Goal: Task Accomplishment & Management: Manage account settings

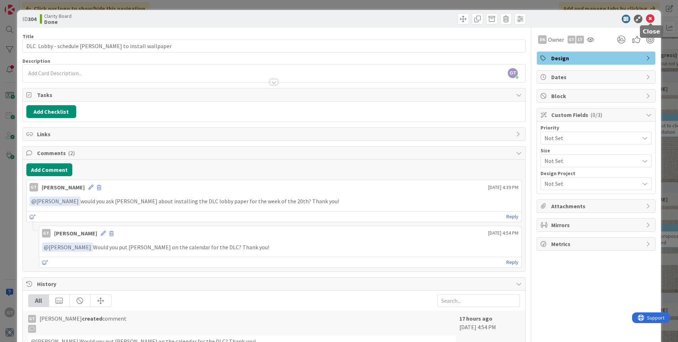
click at [652, 19] on icon at bounding box center [650, 19] width 9 height 9
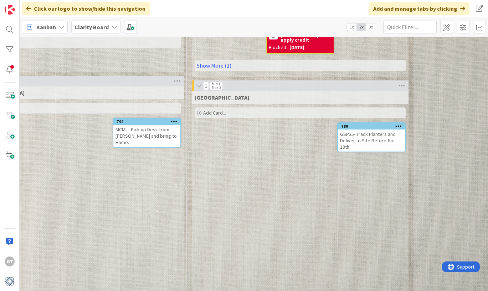
scroll to position [555, 430]
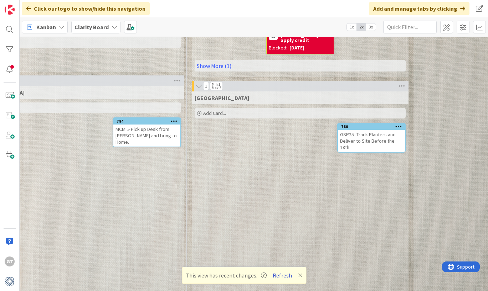
click at [282, 274] on button "Refresh" at bounding box center [282, 275] width 24 height 9
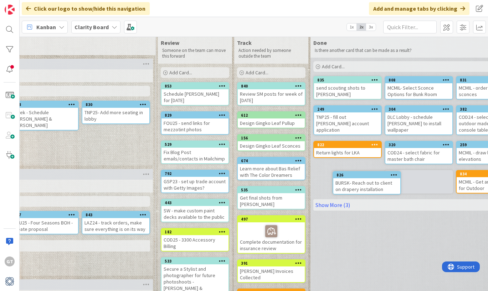
scroll to position [13, 688]
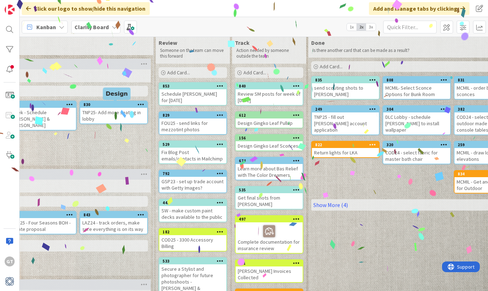
click at [93, 107] on div "830" at bounding box center [115, 104] width 64 height 5
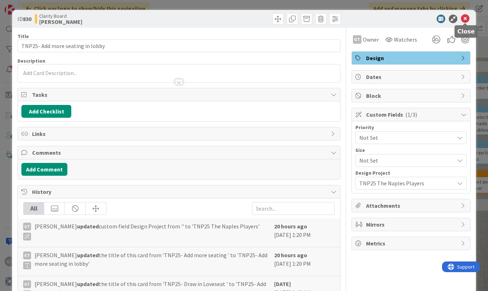
click at [464, 20] on icon at bounding box center [465, 19] width 9 height 9
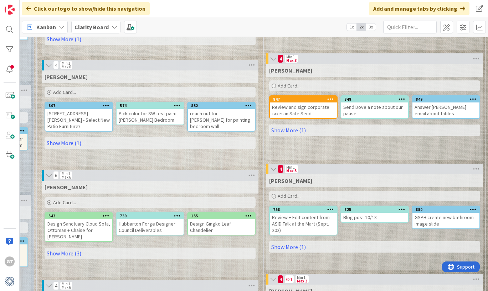
scroll to position [242, 355]
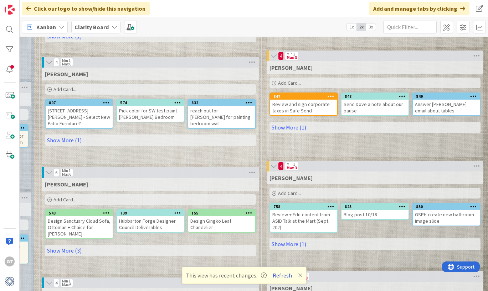
click at [281, 275] on button "Refresh" at bounding box center [282, 275] width 24 height 9
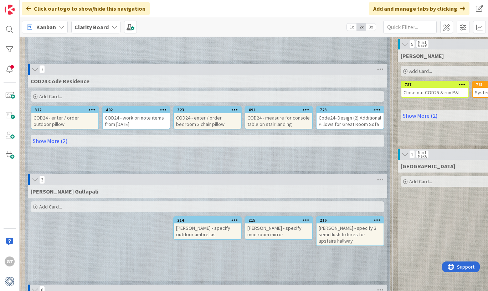
scroll to position [483, 0]
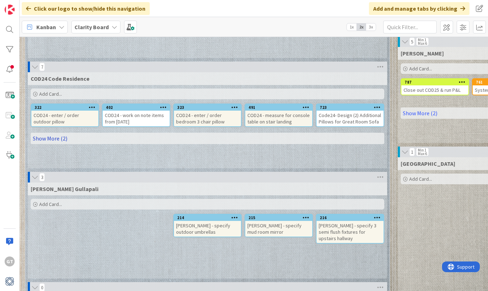
click at [57, 133] on link "Show More (2)" at bounding box center [207, 138] width 353 height 11
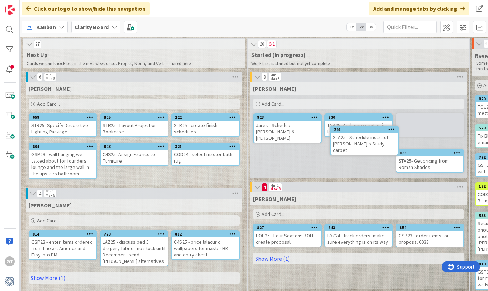
scroll to position [0, 373]
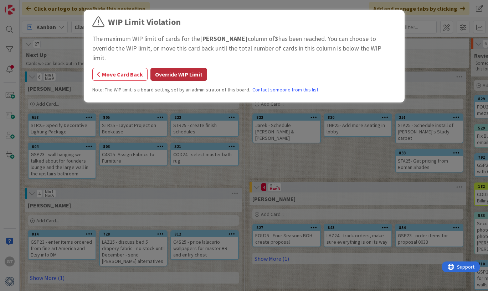
click at [170, 68] on button "Override WIP Limit" at bounding box center [178, 74] width 57 height 13
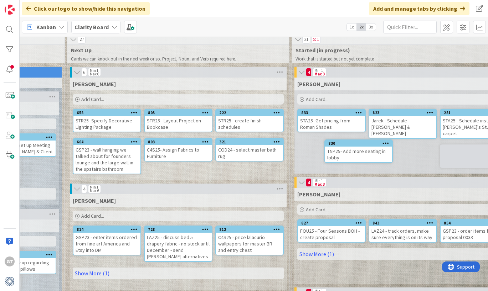
scroll to position [5, 331]
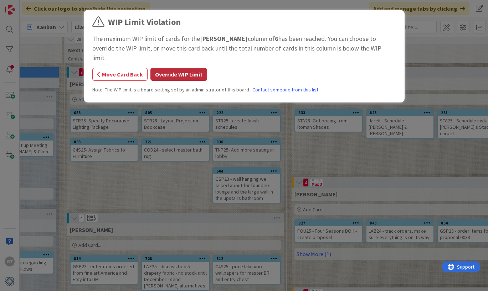
click at [182, 68] on button "Override WIP Limit" at bounding box center [178, 74] width 57 height 13
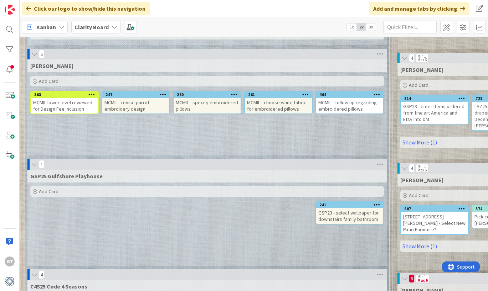
scroll to position [166, 0]
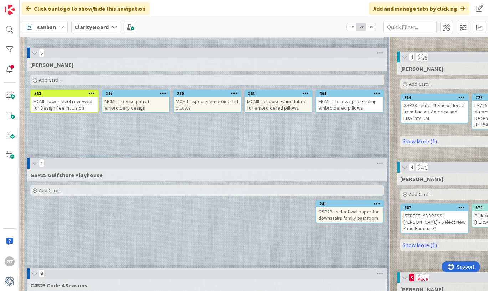
click at [350, 97] on div "MCMIL - follow up regarding embroidered pillows" at bounding box center [349, 105] width 67 height 16
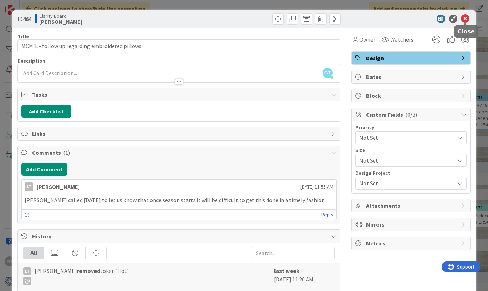
click at [465, 17] on icon at bounding box center [465, 19] width 9 height 9
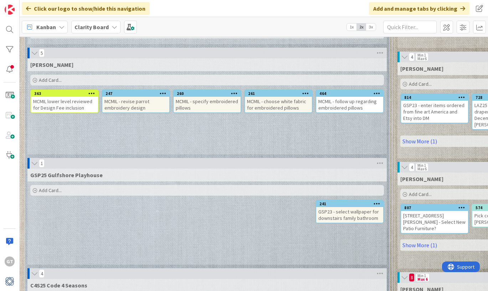
click at [137, 201] on div "GSP25 Gulfshore Playhouse Add Card... 241 GSP23 - select wallpaper for downstai…" at bounding box center [206, 217] width 359 height 96
click at [212, 118] on div "MCMIL McMillon Add Card... 464 MCMIL - follow up regarding embroidered pillows …" at bounding box center [206, 106] width 359 height 96
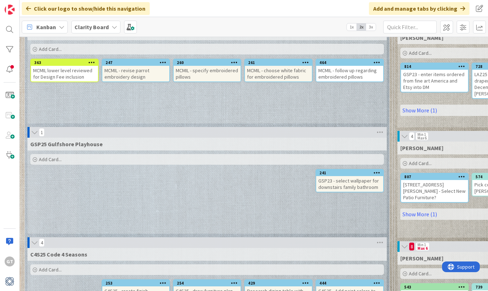
scroll to position [197, 0]
click at [45, 156] on span "Add Card..." at bounding box center [50, 159] width 23 height 6
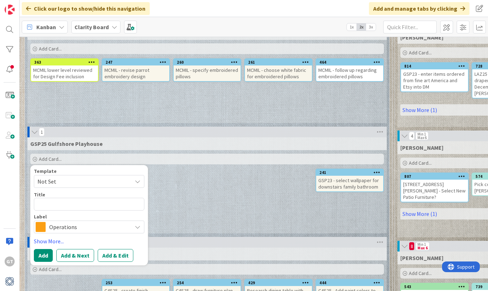
type textarea "x"
type textarea "P"
type textarea "x"
type textarea "Po"
type textarea "x"
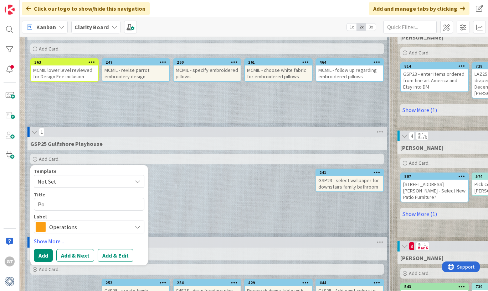
type textarea "Por"
type textarea "x"
type textarea "Porp"
type textarea "x"
type textarea "Porpo"
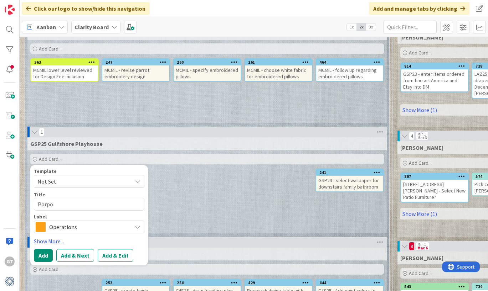
type textarea "x"
type textarea "Porp"
type textarea "x"
type textarea "Por"
type textarea "x"
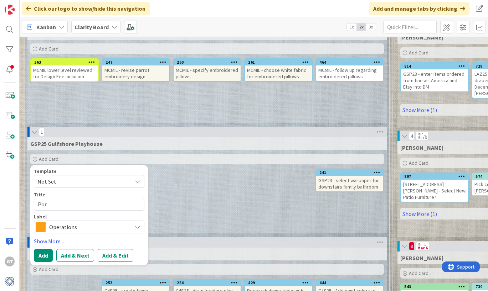
type textarea "Po"
type textarea "x"
type textarea "P"
type textarea "x"
type textarea "G"
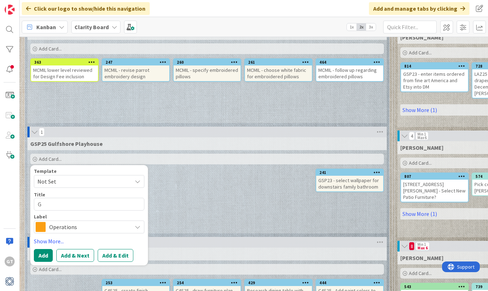
type textarea "x"
type textarea "GS"
type textarea "x"
type textarea "GSP"
type textarea "x"
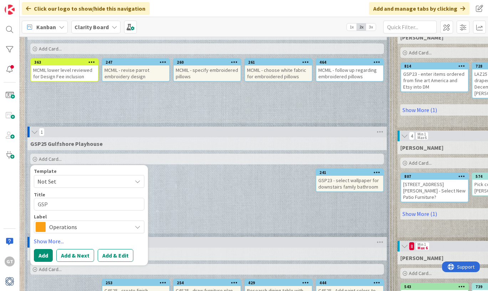
type textarea "GSP2"
type textarea "x"
type textarea "GSP23"
type textarea "x"
type textarea "GSP23-"
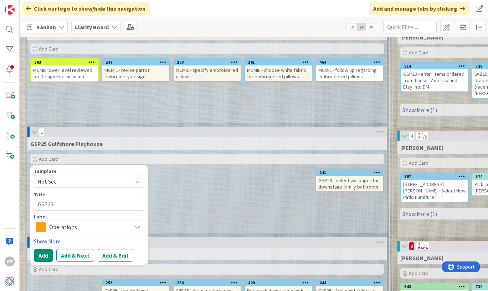
type textarea "x"
type textarea "GSP23-"
type textarea "x"
type textarea "GSP23-"
type textarea "x"
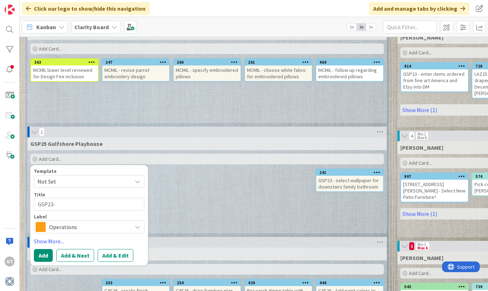
type textarea "GSP23-="
type textarea "x"
type textarea "GSP23-"
type textarea "x"
type textarea "GSP23"
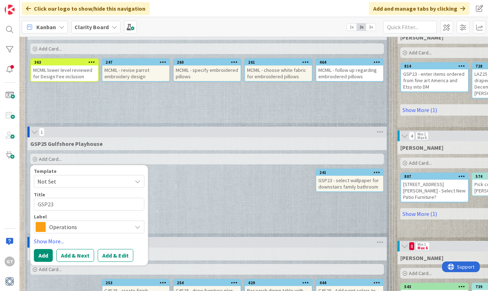
type textarea "x"
type textarea "GSP23"
type textarea "x"
type textarea "GSP23 -"
type textarea "x"
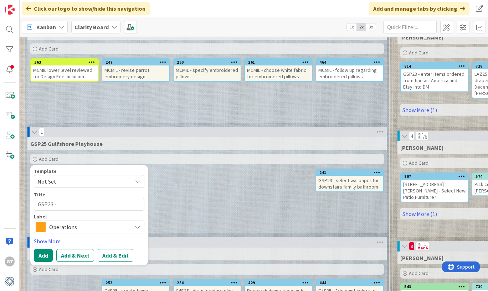
type textarea "GSP23 -"
click at [64, 222] on span "Operations" at bounding box center [88, 227] width 79 height 10
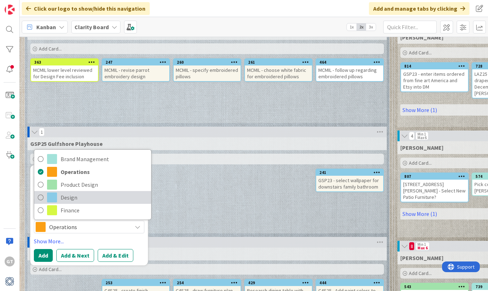
click at [58, 193] on link "Design" at bounding box center [92, 197] width 117 height 13
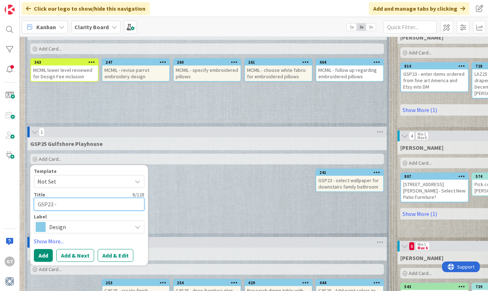
click at [68, 198] on textarea "GSP23 -" at bounding box center [89, 204] width 110 height 13
type textarea "x"
type textarea "GSP23 - P"
type textarea "x"
type textarea "GSP23 - Pr"
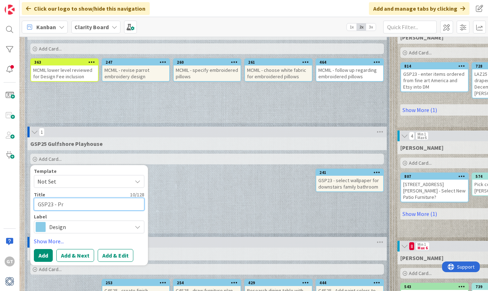
type textarea "x"
type textarea "GSP23 - Pro"
type textarea "x"
type textarea "GSP23 - Prop"
type textarea "x"
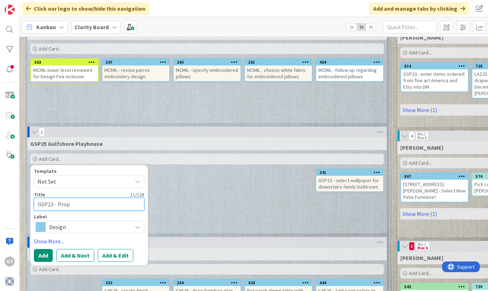
type textarea "GSP23 - Propo"
type textarea "x"
type textarea "GSP23 - Propos"
type textarea "x"
type textarea "GSP23 - Propose"
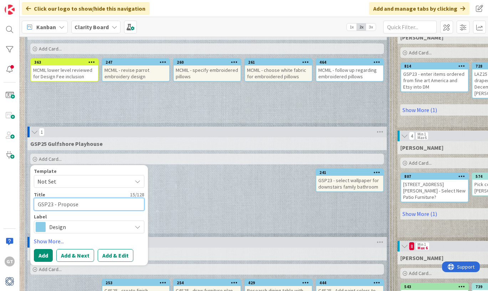
type textarea "x"
type textarea "GSP23 - Propose"
type textarea "x"
type textarea "GSP23 - Propose T"
type textarea "x"
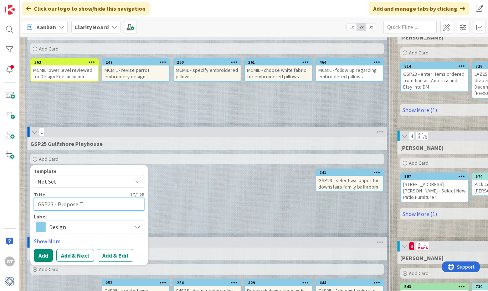
type textarea "GSP23 - Propose Te"
type textarea "x"
type textarea "GSP23 - Propose Ter"
type textarea "x"
type textarea "GSP23 - Propose Terr"
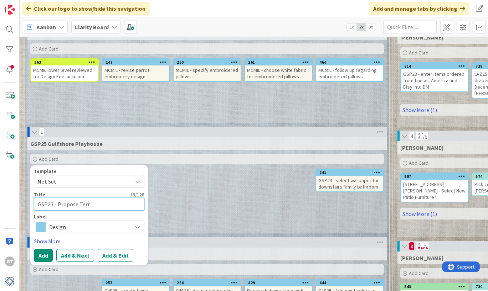
type textarea "x"
type textarea "GSP23 - Propose Terra"
type textarea "x"
type textarea "GSP23 - Propose Terrac"
type textarea "x"
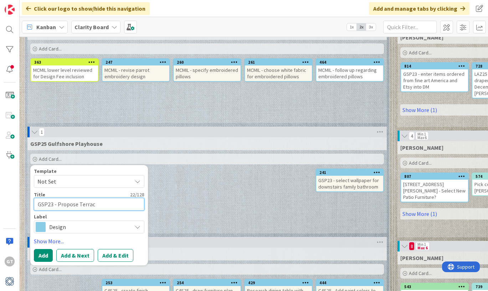
type textarea "GSP23 - Propose Terrace"
type textarea "x"
type textarea "GSP23 - Propose Terrace"
type textarea "x"
type textarea "GSP23 - Propose Terrace O"
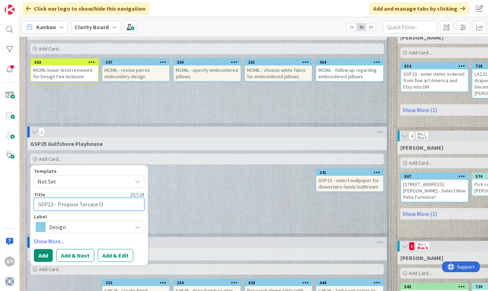
type textarea "x"
type textarea "GSP23 - Propose Terrace"
type textarea "x"
type textarea "GSP23 - Propose Terrace P"
type textarea "x"
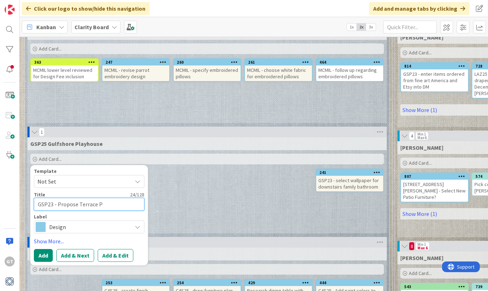
type textarea "GSP23 - Propose Terrace Pl"
type textarea "x"
type textarea "GSP23 - Propose Terrace Pla"
type textarea "x"
type textarea "GSP23 - Propose Terrace Plan"
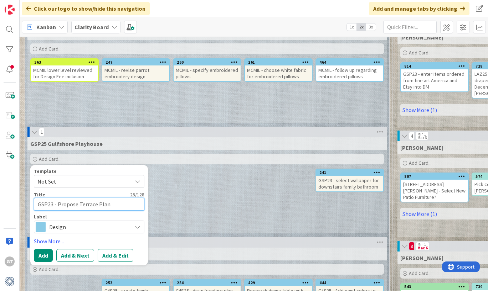
type textarea "x"
type textarea "GSP23 - Propose Terrace Plant"
type textarea "x"
type textarea "GSP23 - Propose Terrace Plante"
type textarea "x"
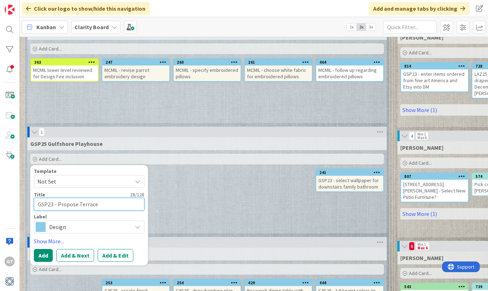
type textarea "GSP23 - Propose Terrace Planter"
type textarea "x"
type textarea "GSP23 - Propose Terrace Planters"
type textarea "x"
type textarea "GSP23 - Propose Terrace Planters"
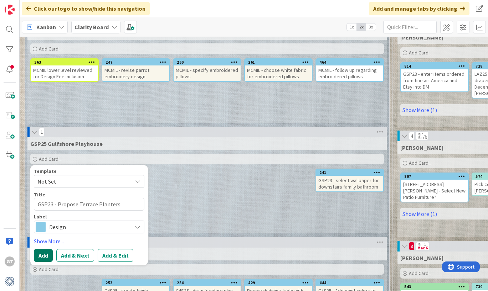
click at [39, 249] on button "Add" at bounding box center [43, 255] width 19 height 13
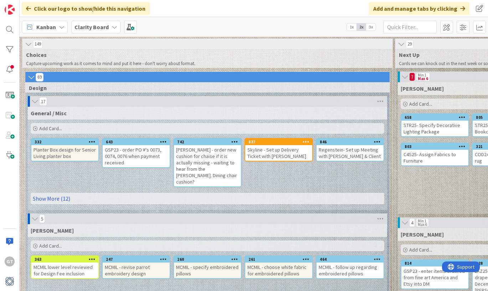
scroll to position [0, 0]
click at [72, 193] on link "Show More (12)" at bounding box center [207, 198] width 353 height 11
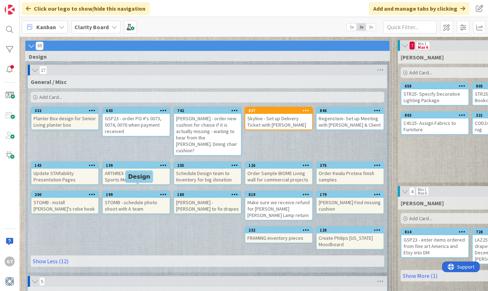
scroll to position [33, 0]
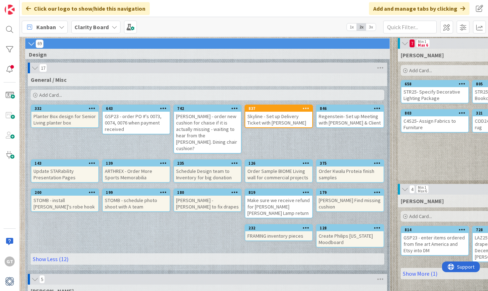
click at [46, 93] on span "Add Card..." at bounding box center [50, 95] width 23 height 6
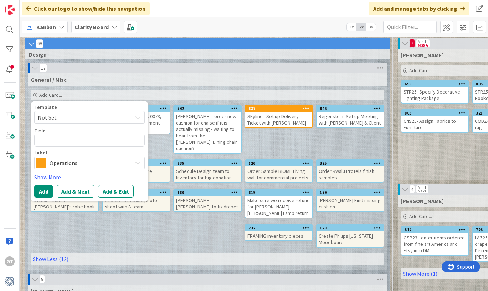
type textarea "x"
type textarea "3"
type textarea "x"
type textarea "31"
type textarea "x"
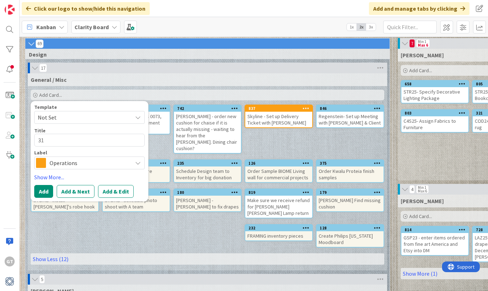
type textarea "316"
type textarea "x"
type textarea "3163"
type textarea "x"
type textarea "3163"
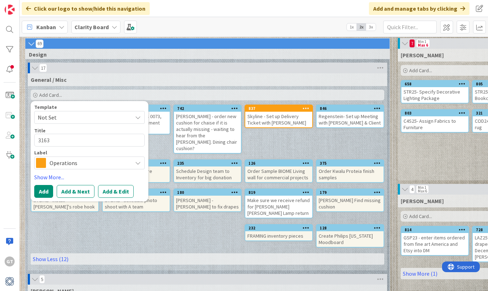
type textarea "x"
type textarea "3163 G"
type textarea "x"
type textarea "3163 Gi"
type textarea "x"
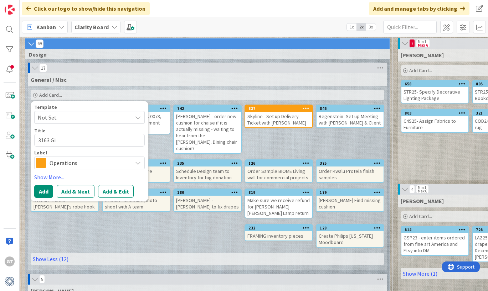
type textarea "3163 Gin"
type textarea "x"
type textarea "3163 Gi"
type textarea "x"
type textarea "3163 G"
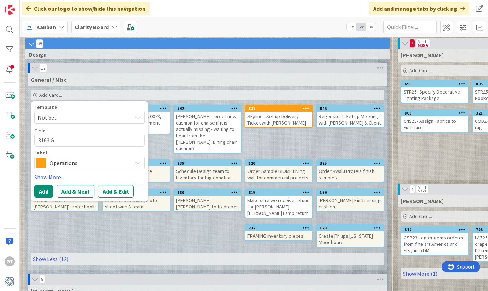
type textarea "x"
type textarea "3163"
type textarea "x"
type textarea "3163"
type textarea "x"
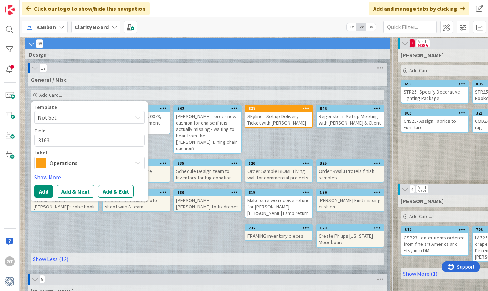
type textarea "3163-"
type textarea "x"
type textarea "3163-"
type textarea "x"
type textarea "3163-"
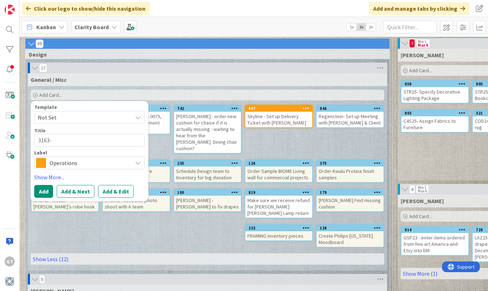
type textarea "x"
type textarea "3163"
type textarea "x"
type textarea "3163"
type textarea "x"
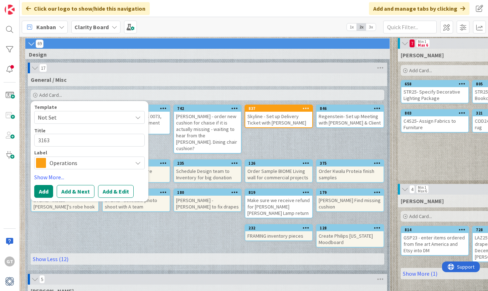
type textarea "3163 0"
type textarea "x"
type textarea "3163 0"
type textarea "x"
type textarea "3163 0"
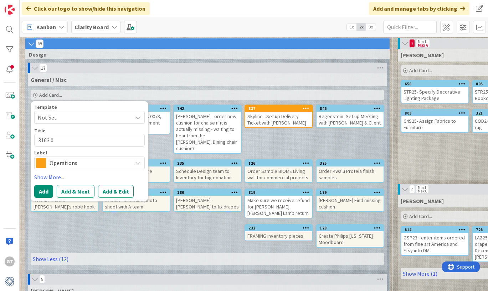
type textarea "x"
type textarea "3163"
type textarea "x"
type textarea "3163 -"
type textarea "x"
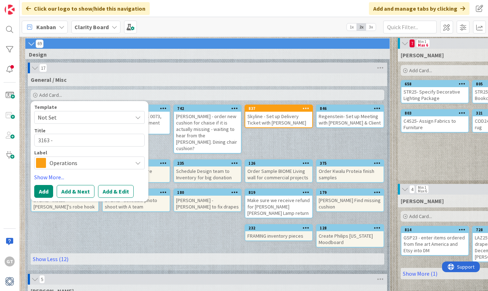
type textarea "3163 -"
type textarea "x"
type textarea "3163 - G"
type textarea "x"
type textarea "3163 -"
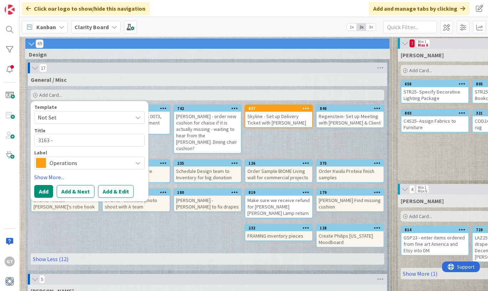
type textarea "x"
type textarea "3163 - C"
type textarea "x"
type textarea "3163 - Co"
type textarea "x"
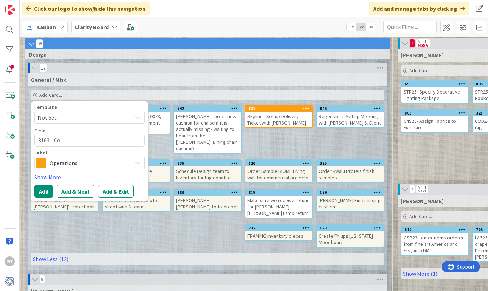
type textarea "3163 - Cof"
type textarea "x"
type textarea "3163 - Coff"
type textarea "x"
type textarea "3163 - Coffe"
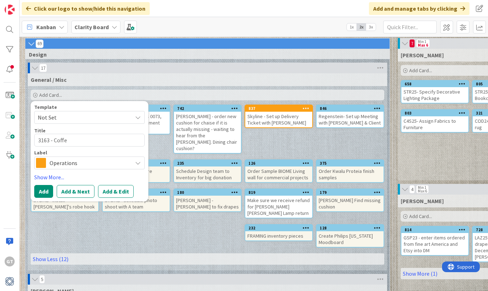
type textarea "x"
type textarea "3163 - Coffee"
type textarea "x"
type textarea "3163 - Coffee"
type textarea "x"
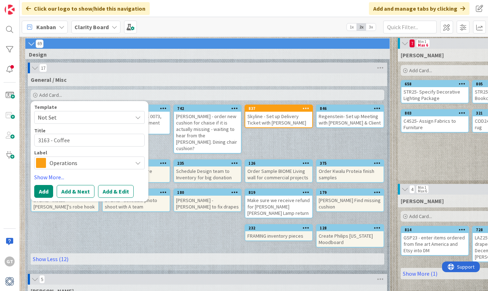
type textarea "3163 - Coffee T"
type textarea "x"
type textarea "3163 - Coffee"
type textarea "x"
type textarea "3163 - Coffee"
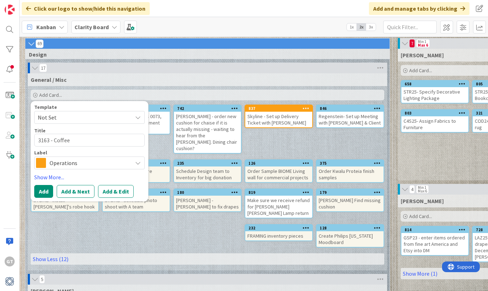
type textarea "x"
type textarea "3163 - Coffe"
type textarea "x"
type textarea "3163 - Coff"
type textarea "x"
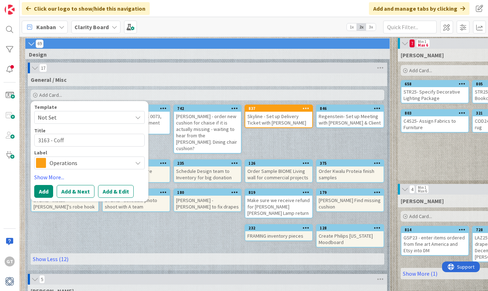
type textarea "3163 - Cof"
type textarea "x"
type textarea "3163 - Co"
type textarea "x"
type textarea "3163 - C"
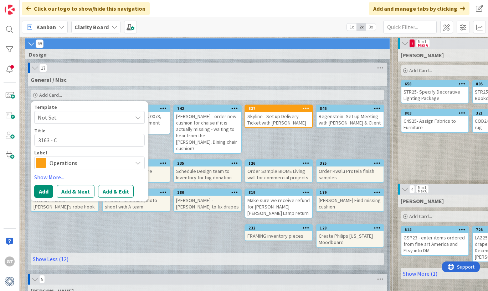
type textarea "x"
type textarea "3163 -"
type textarea "x"
type textarea "3163 - O"
type textarea "x"
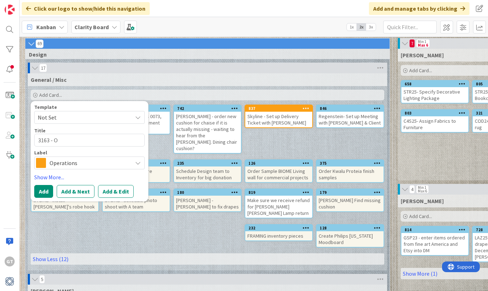
type textarea "3163 - Ou"
type textarea "x"
type textarea "3163 - Out"
type textarea "x"
type textarea "3163 - Outd"
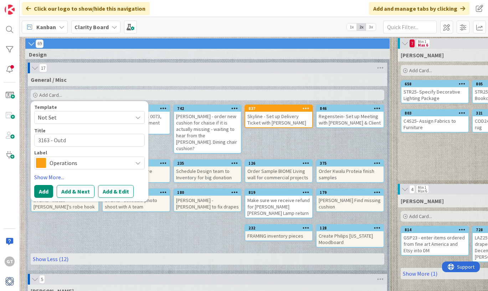
type textarea "x"
type textarea "3163 - Outdo"
type textarea "x"
type textarea "3163 - Outdoo"
type textarea "x"
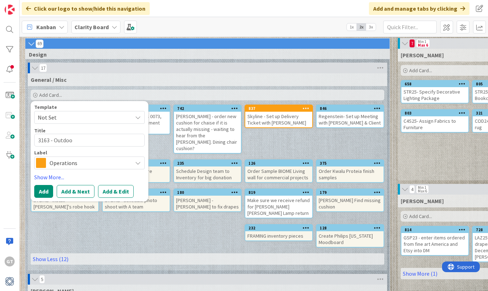
type textarea "3163 - Outdoor"
type textarea "x"
type textarea "3163 - Outdoor"
type textarea "x"
click at [53, 143] on textarea "3163 - Outdoor Coffee Table" at bounding box center [89, 140] width 110 height 13
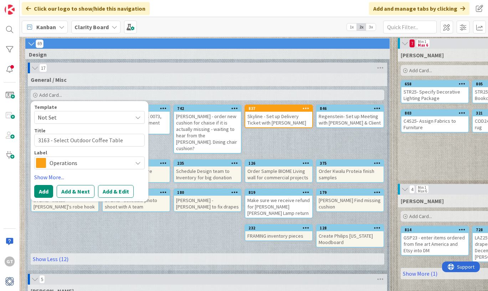
click at [125, 138] on textarea "3163 - Select Outdoor Coffee Table" at bounding box center [89, 140] width 110 height 13
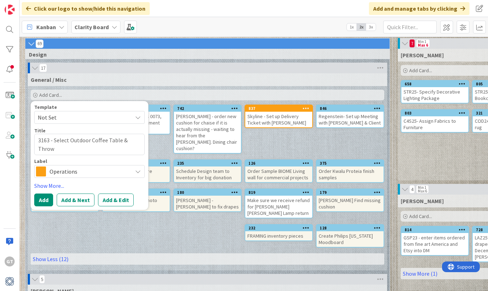
click at [88, 169] on span "Operations" at bounding box center [89, 172] width 79 height 10
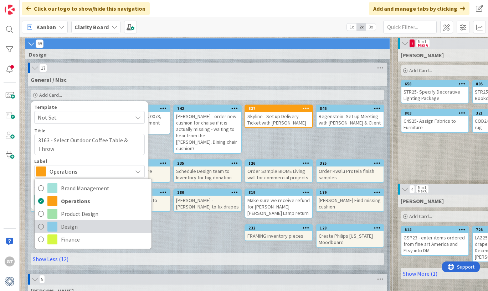
click at [40, 229] on icon at bounding box center [41, 227] width 6 height 11
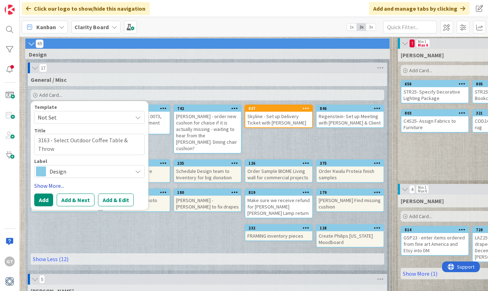
click at [47, 187] on link "Show More..." at bounding box center [89, 186] width 110 height 9
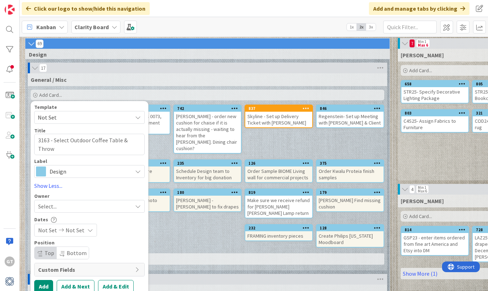
click at [61, 206] on div "Select..." at bounding box center [85, 206] width 94 height 9
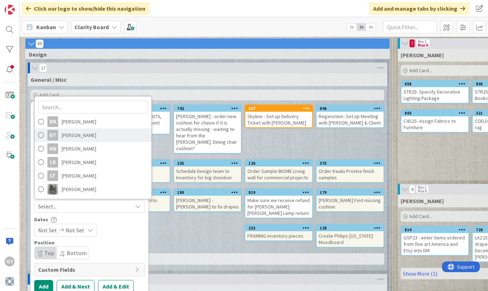
click at [65, 138] on span "[PERSON_NAME]" at bounding box center [79, 135] width 35 height 11
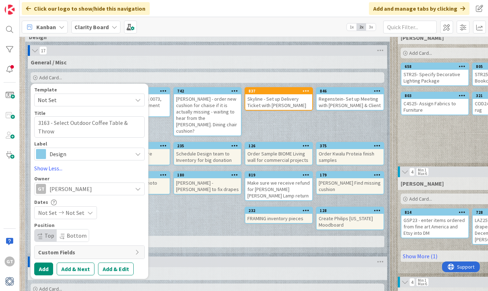
scroll to position [52, 0]
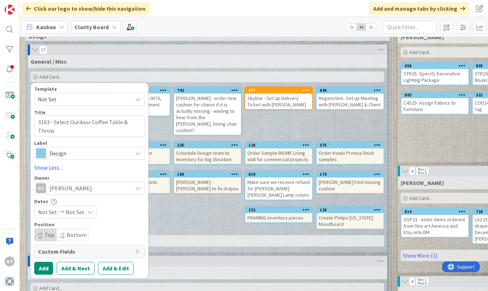
click at [84, 192] on div "GT Gina Thomas" at bounding box center [84, 188] width 96 height 10
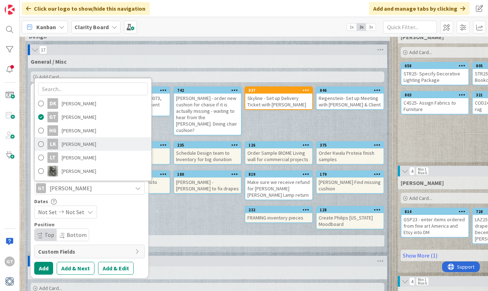
click at [74, 145] on span "Lisa Kahn" at bounding box center [79, 144] width 35 height 11
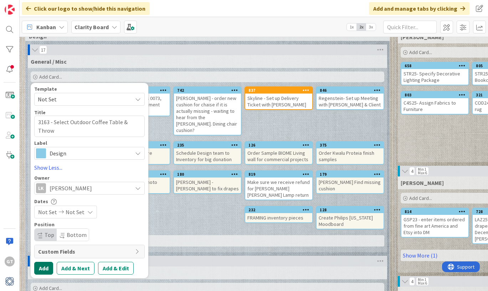
click at [45, 266] on button "Add" at bounding box center [43, 268] width 19 height 13
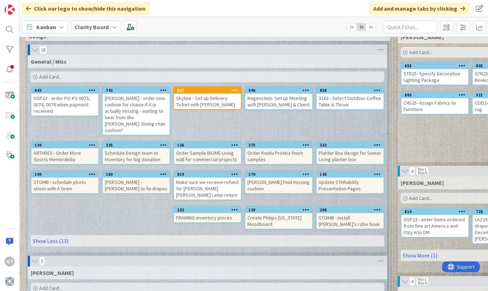
click at [361, 99] on div "3163 - Select Outdoor Coffee Table & Throw" at bounding box center [349, 102] width 67 height 16
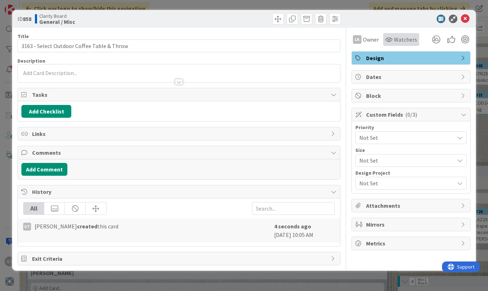
click at [405, 37] on span "Watchers" at bounding box center [405, 39] width 23 height 9
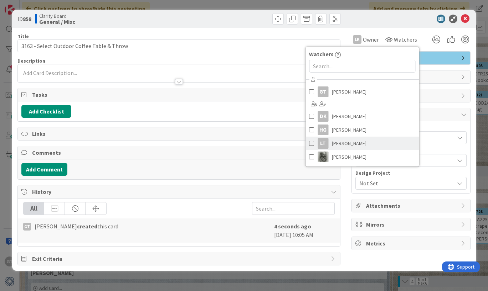
click at [330, 144] on link "LT Lisa Thomas" at bounding box center [361, 144] width 113 height 14
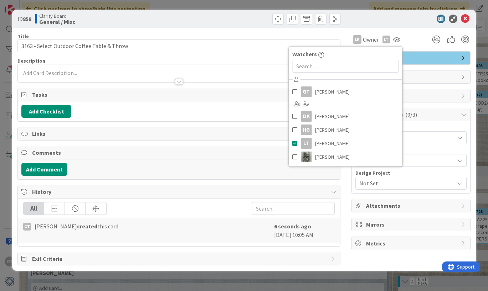
click at [332, 99] on div "GT Gina Thomas DK Devon Kahn HG Hannah Gatof LT Lisa Thomas Philip Allen" at bounding box center [345, 119] width 113 height 90
click at [331, 89] on span "[PERSON_NAME]" at bounding box center [332, 92] width 35 height 11
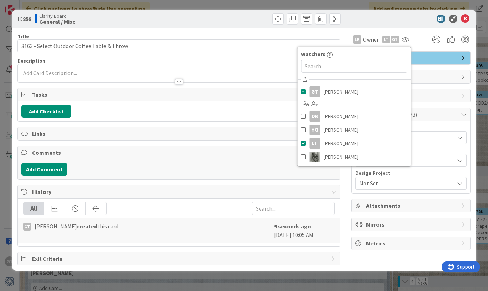
click at [402, 29] on div "LK Owner LT GT Watchers GT Gina Thomas DK Devon Kahn HG Hannah Gatof LT Lisa Th…" at bounding box center [410, 37] width 119 height 18
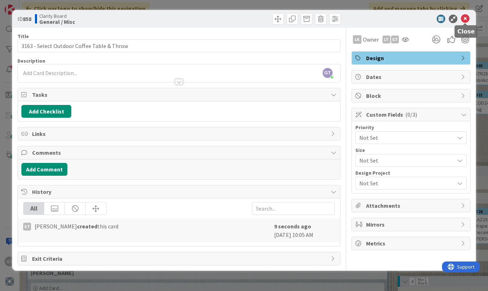
click at [466, 18] on icon at bounding box center [465, 19] width 9 height 9
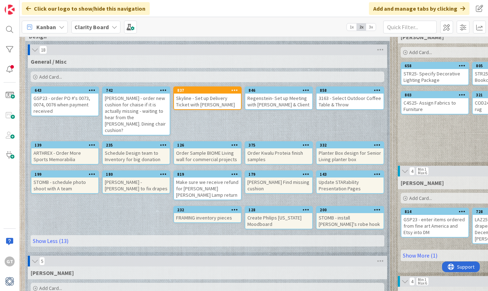
click at [217, 103] on div "Skyline - Set up Delivery Ticket with [PERSON_NAME]" at bounding box center [207, 102] width 67 height 16
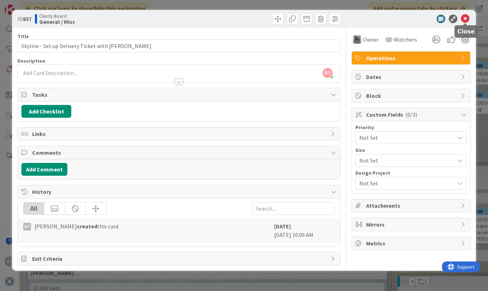
click at [464, 19] on icon at bounding box center [465, 19] width 9 height 9
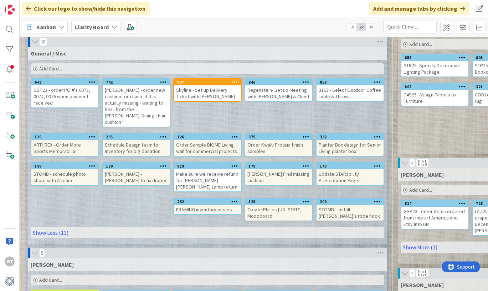
scroll to position [56, 0]
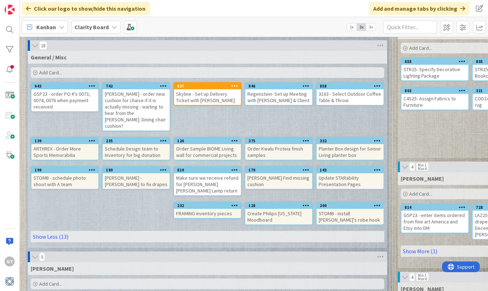
click at [129, 144] on div "Schedule Design team to Inventory for big donation" at bounding box center [136, 152] width 67 height 16
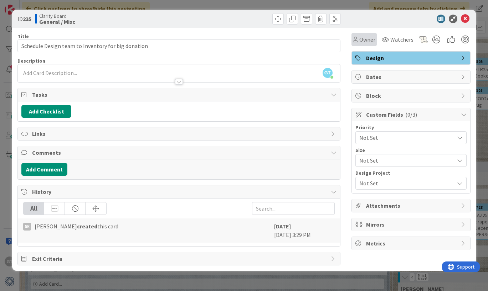
click at [367, 40] on span "Owner" at bounding box center [367, 39] width 16 height 9
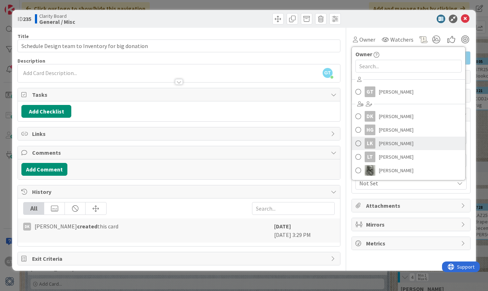
click at [394, 142] on span "Lisa Kahn" at bounding box center [396, 143] width 35 height 11
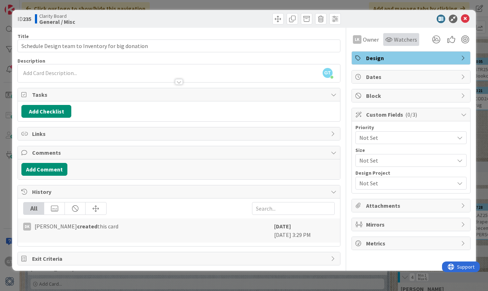
click at [409, 38] on span "Watchers" at bounding box center [405, 39] width 23 height 9
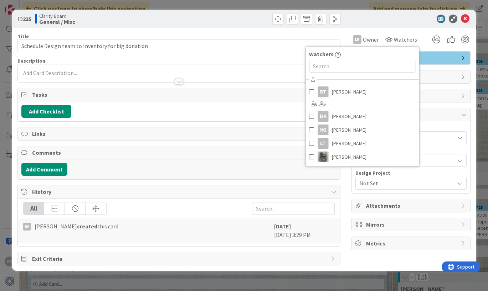
click at [389, 24] on div "ID 235 Clarity Board General / Misc" at bounding box center [243, 19] width 463 height 18
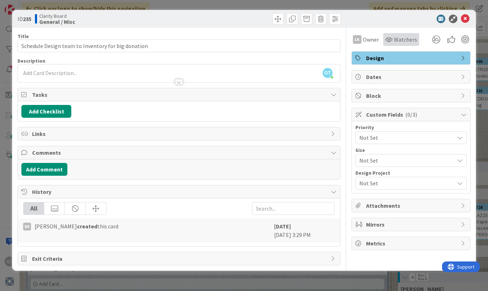
click at [405, 40] on span "Watchers" at bounding box center [405, 39] width 23 height 9
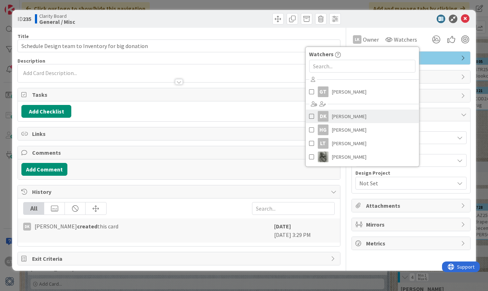
click at [343, 118] on span "[PERSON_NAME]" at bounding box center [349, 116] width 35 height 11
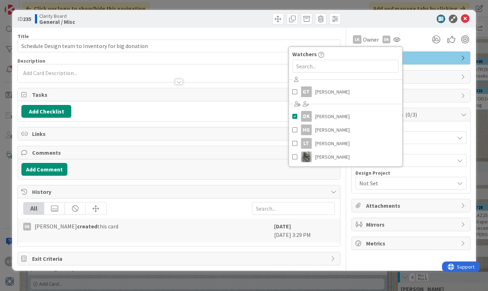
click at [402, 27] on div "ID 235 Clarity Board General / Misc" at bounding box center [243, 19] width 463 height 18
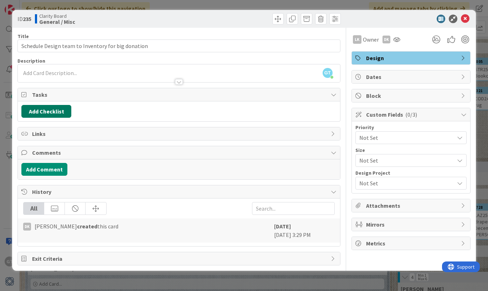
click at [57, 109] on button "Add Checklist" at bounding box center [46, 111] width 50 height 13
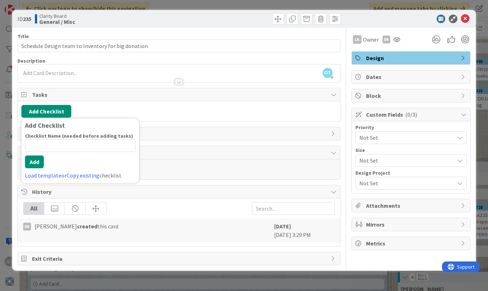
click at [90, 95] on span "Tasks" at bounding box center [179, 94] width 295 height 9
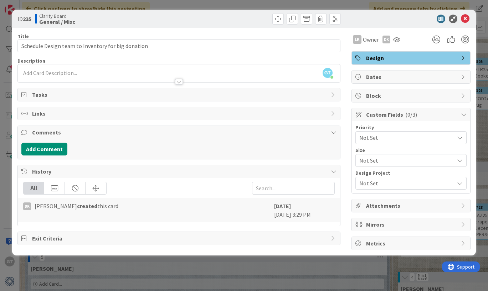
click at [78, 72] on div "GT Gina Thomas just joined" at bounding box center [179, 73] width 322 height 18
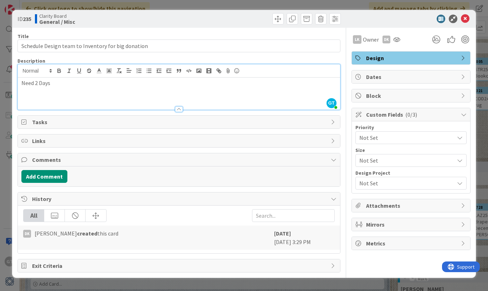
click at [411, 24] on div "ID 235 Clarity Board General / Misc" at bounding box center [243, 19] width 463 height 18
click at [466, 18] on icon at bounding box center [465, 19] width 9 height 9
